Goal: Task Accomplishment & Management: Use online tool/utility

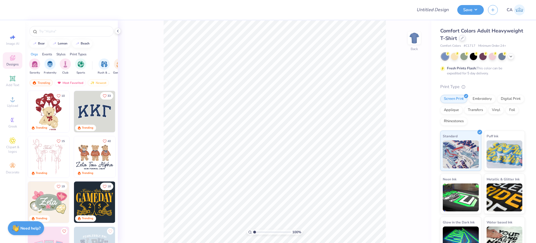
click at [466, 39] on div at bounding box center [462, 38] width 6 height 6
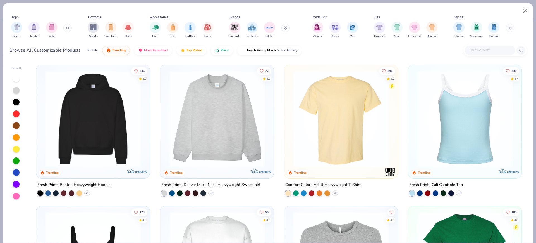
click at [73, 126] on img at bounding box center [93, 118] width 102 height 97
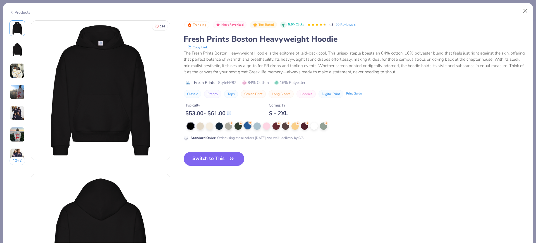
click at [248, 123] on div at bounding box center [247, 125] width 7 height 7
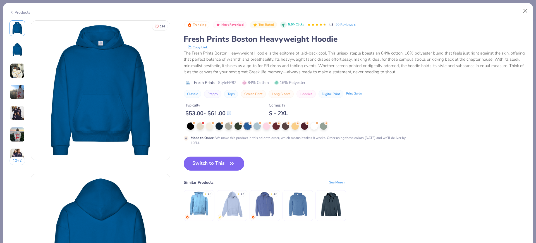
click at [225, 166] on button "Switch to This" at bounding box center [214, 163] width 61 height 14
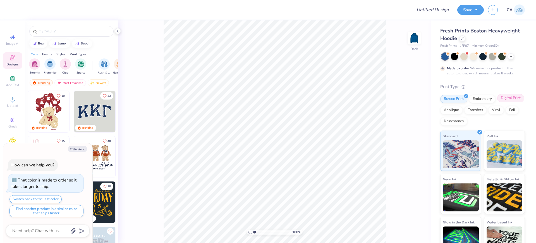
click at [497, 102] on div "Digital Print" at bounding box center [510, 98] width 27 height 8
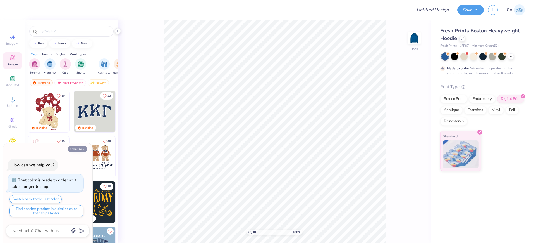
click at [78, 149] on button "Collapse" at bounding box center [77, 149] width 19 height 6
type textarea "x"
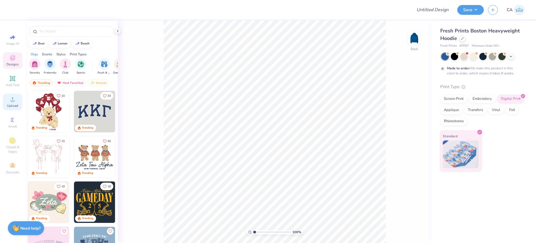
click at [15, 107] on span "Upload" at bounding box center [12, 105] width 11 height 4
click at [11, 102] on icon at bounding box center [12, 99] width 7 height 7
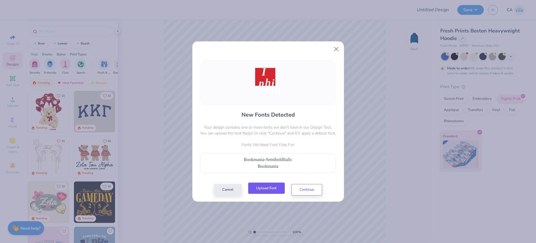
click at [266, 188] on button "Upload Font" at bounding box center [266, 187] width 37 height 11
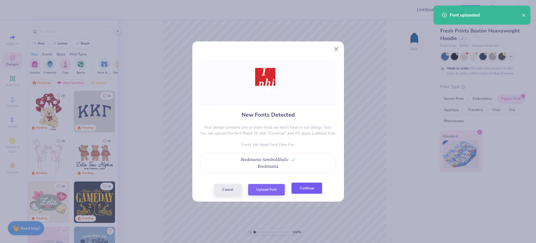
click at [304, 194] on button "Continue" at bounding box center [307, 187] width 31 height 11
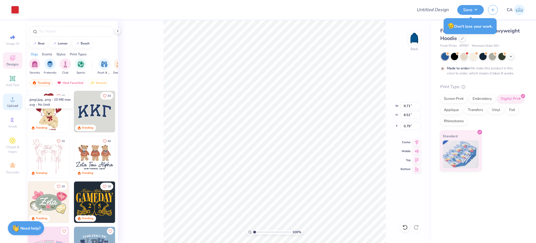
click at [16, 104] on span "Upload" at bounding box center [12, 105] width 11 height 4
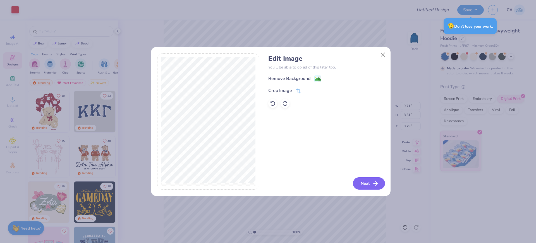
click at [355, 179] on button "Next" at bounding box center [369, 183] width 32 height 12
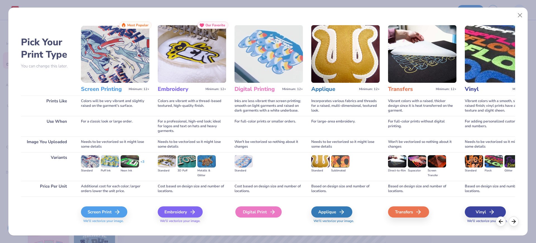
click at [271, 213] on icon at bounding box center [272, 211] width 7 height 7
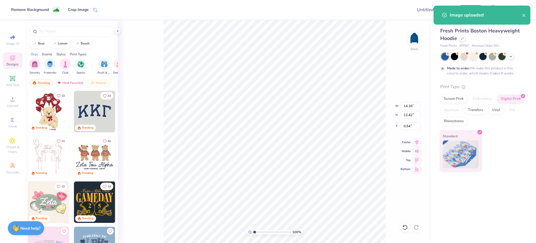
type input "14.16"
type input "12.42"
type input "0.54"
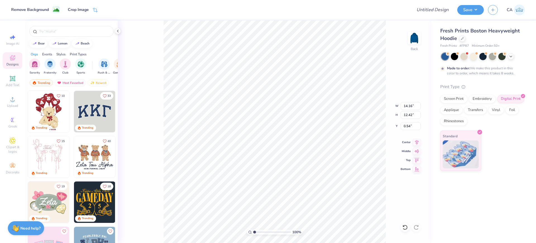
type input "7.09"
type input "6.22"
type input "6.73"
type input "9.71"
type input "8.51"
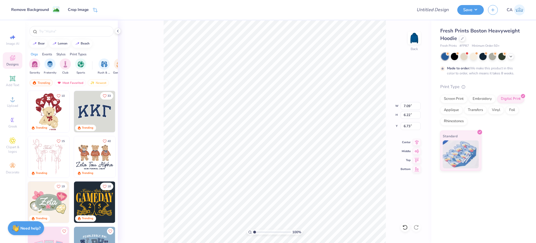
type input "0.79"
click at [405, 106] on input "9.71" at bounding box center [411, 106] width 20 height 8
type input "7.09"
type input "6.22"
type input "6.73"
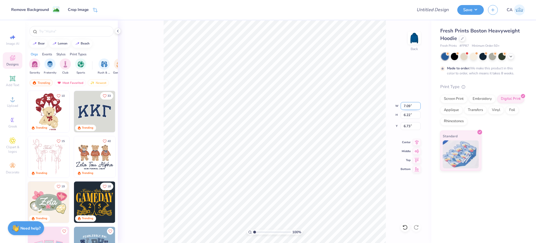
click at [405, 106] on input "7.09" at bounding box center [411, 106] width 20 height 8
paste input "9.71"
type input "9.71"
type input "8.52"
type input "4.48"
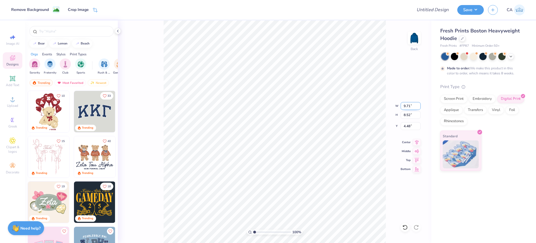
type input "8.51"
type input "0.79"
click at [408, 125] on input "0.79" at bounding box center [411, 126] width 20 height 8
type input "8.52"
type input "4.48"
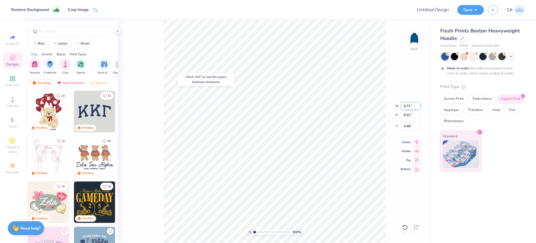
click at [407, 107] on input "9.71" at bounding box center [411, 106] width 20 height 8
paste input "0.79"
type input "0.79"
type input "0.69"
type input "8.39"
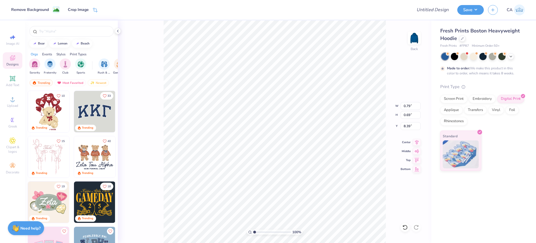
type input "1.33"
type input "3.53"
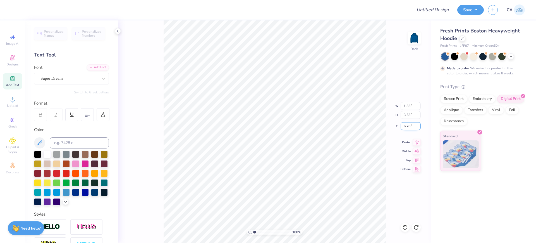
click at [403, 126] on input "6.26" at bounding box center [411, 126] width 20 height 8
paste input "0.79"
type input "6.26"
click at [405, 130] on div "100 % Back W 9.71 9.71 " H 8.52 8.52 " Y 4.48 4.48 " Center Middle Top Bottom" at bounding box center [275, 131] width 314 height 222
click at [406, 128] on div "100 % Back" at bounding box center [275, 131] width 314 height 222
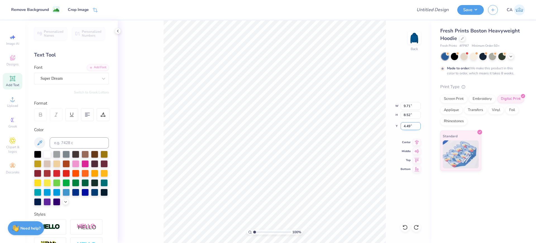
click at [416, 125] on input "4.49" at bounding box center [411, 126] width 20 height 8
paste input "0.7"
type input "0.79"
click at [295, 233] on li "Send to Back" at bounding box center [297, 235] width 44 height 11
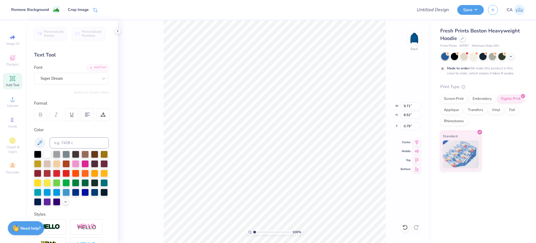
type input "8.51"
click at [406, 109] on input "12.02" at bounding box center [411, 106] width 20 height 8
type input "10.00"
type input "10.34"
type input "1.58"
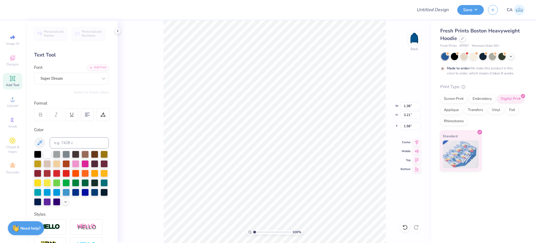
drag, startPoint x: 70, startPoint y: 82, endPoint x: 69, endPoint y: 85, distance: 3.0
click at [70, 82] on div "Super Dream" at bounding box center [71, 79] width 75 height 12
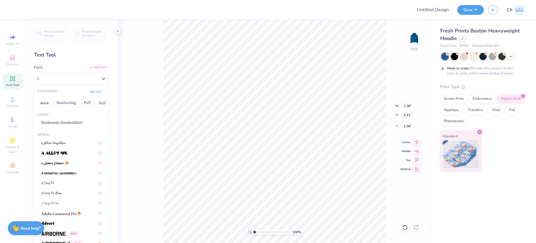
click at [60, 120] on span "Bookmania-SemiboldItalic" at bounding box center [62, 123] width 42 height 6
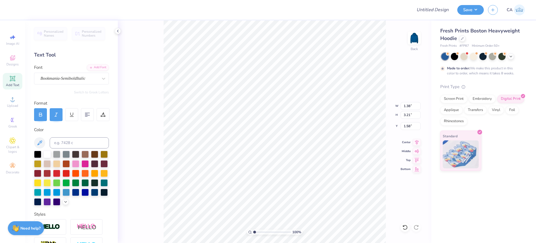
type input "2.22"
type input "3.19"
type input "1.92"
type input "2.25"
type input "3.25"
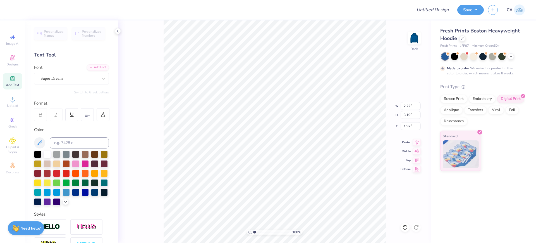
type input "6.95"
click at [66, 80] on div "Super Dream" at bounding box center [69, 78] width 59 height 9
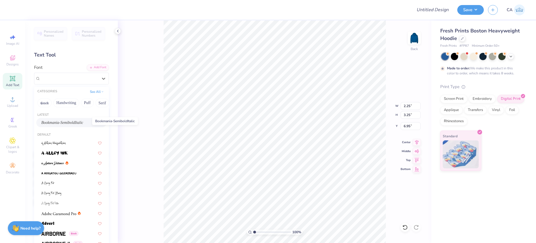
click at [54, 123] on span "Bookmania-SemiboldItalic" at bounding box center [62, 123] width 42 height 6
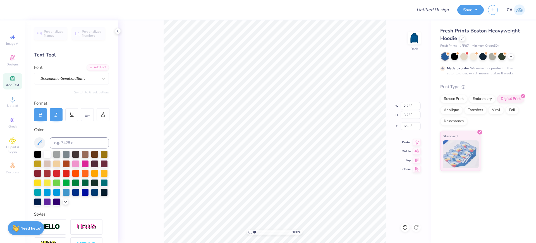
type input "2.63"
type input "2.73"
type input "6.74"
type input "2.32"
type input "2.95"
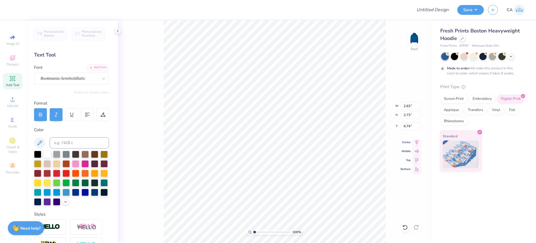
type input "6.13"
click at [49, 82] on div "Super Dream" at bounding box center [69, 78] width 59 height 9
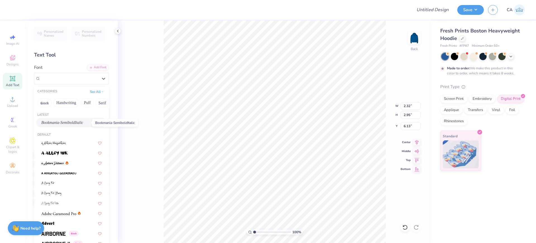
click at [53, 124] on span "Bookmania-SemiboldItalic" at bounding box center [62, 123] width 42 height 6
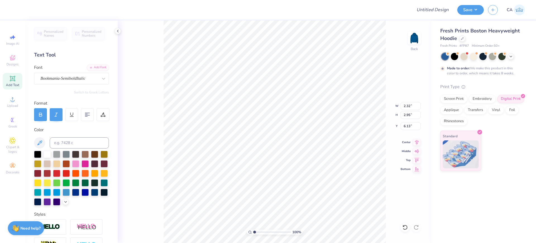
type input "2.39"
type input "2.98"
type input "6.40"
type input "1.11"
type input "2.94"
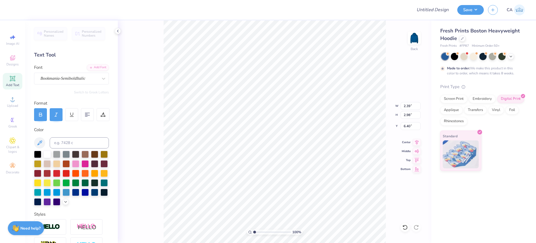
type input "6.35"
click at [72, 81] on div "Super Dream" at bounding box center [69, 78] width 59 height 9
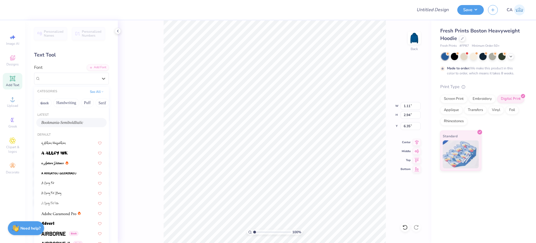
click at [54, 125] on span "Bookmania-SemiboldItalic" at bounding box center [62, 123] width 42 height 6
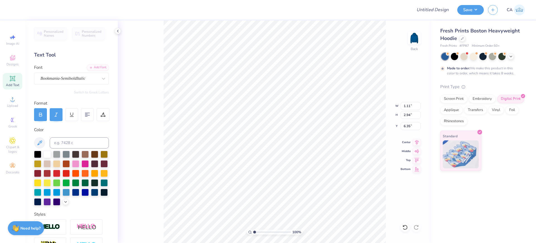
type input "1.47"
type input "2.90"
type input "6.66"
type input "3.44"
type input "2.36"
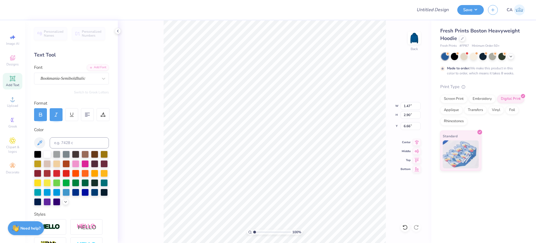
type input "9.30"
click at [71, 80] on div "Super Dream" at bounding box center [69, 78] width 59 height 9
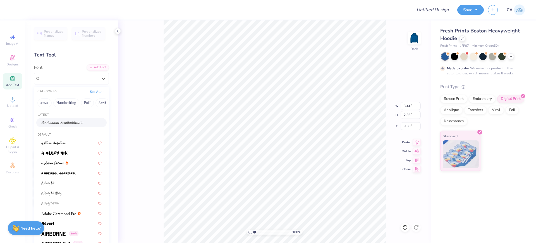
click at [58, 125] on div "Bookmania-SemiboldItalic" at bounding box center [71, 122] width 70 height 9
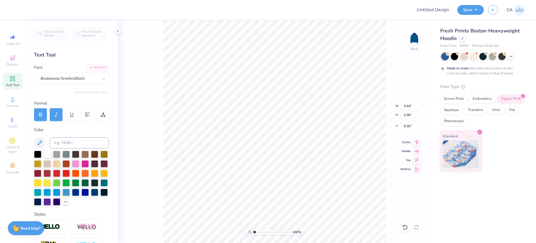
type input "3.65"
type input "1.96"
type input "9.49"
type input "2.14"
type input "2.34"
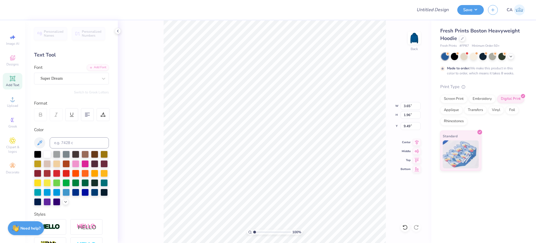
type input "9.57"
click at [59, 80] on div "Super Dream" at bounding box center [69, 78] width 59 height 9
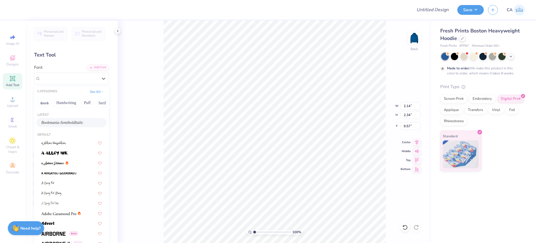
click at [58, 125] on span "Bookmania-SemiboldItalic" at bounding box center [62, 123] width 42 height 6
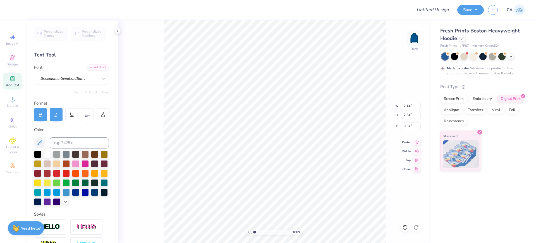
type input "2.16"
type input "2.03"
type input "9.72"
click at [261, 232] on input "range" at bounding box center [272, 231] width 38 height 5
type input "3.42"
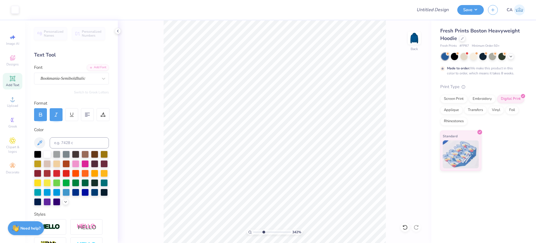
click at [264, 229] on input "range" at bounding box center [272, 231] width 38 height 5
type input "3.93"
type input "3.15"
type input "5.54"
type input "6.56"
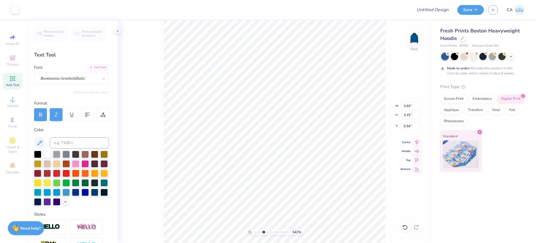
type input "3.93"
type input "6.02"
type input "2.16"
type input "2.03"
type input "9.72"
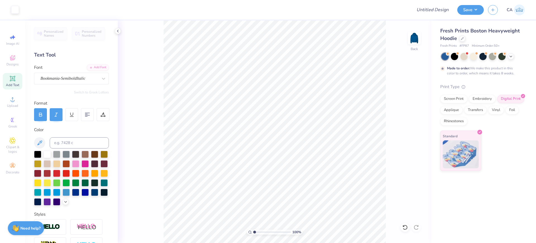
drag, startPoint x: 257, startPoint y: 232, endPoint x: 251, endPoint y: 231, distance: 5.9
type input "1"
click at [253, 231] on input "range" at bounding box center [272, 231] width 38 height 5
click at [408, 117] on input "9.98" at bounding box center [411, 115] width 20 height 8
type input "4"
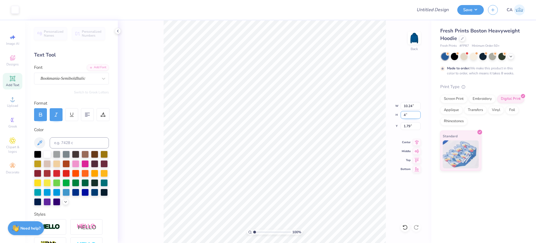
type input "4.10"
type input "4.00"
click at [409, 127] on input "4.75" at bounding box center [411, 126] width 20 height 8
type input "3.00"
click at [404, 116] on input "4.00" at bounding box center [411, 115] width 20 height 8
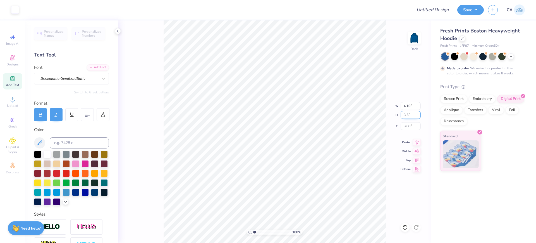
type input "3.5"
type input "3.59"
type input "3.50"
type input "3.25"
click at [405, 129] on input "3.25" at bounding box center [411, 126] width 20 height 8
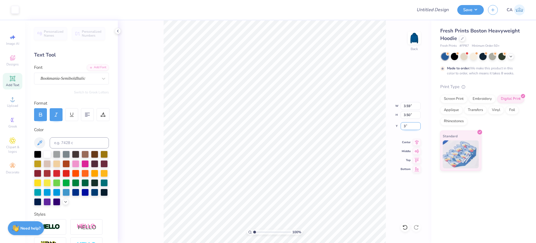
type input "3.00"
